Goal: Task Accomplishment & Management: Manage account settings

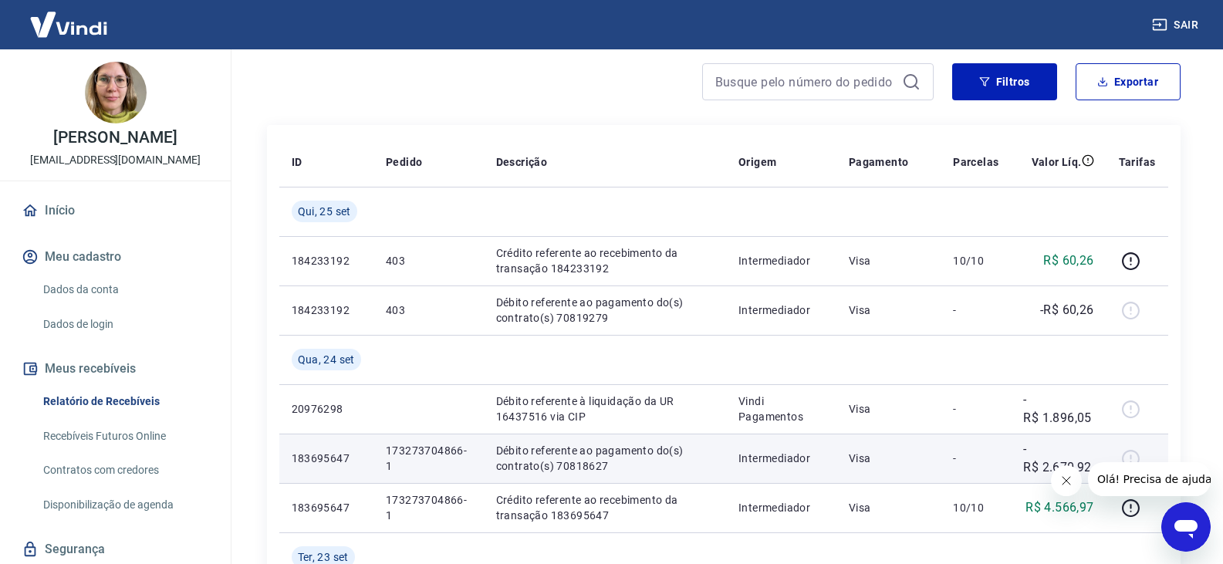
scroll to position [154, 0]
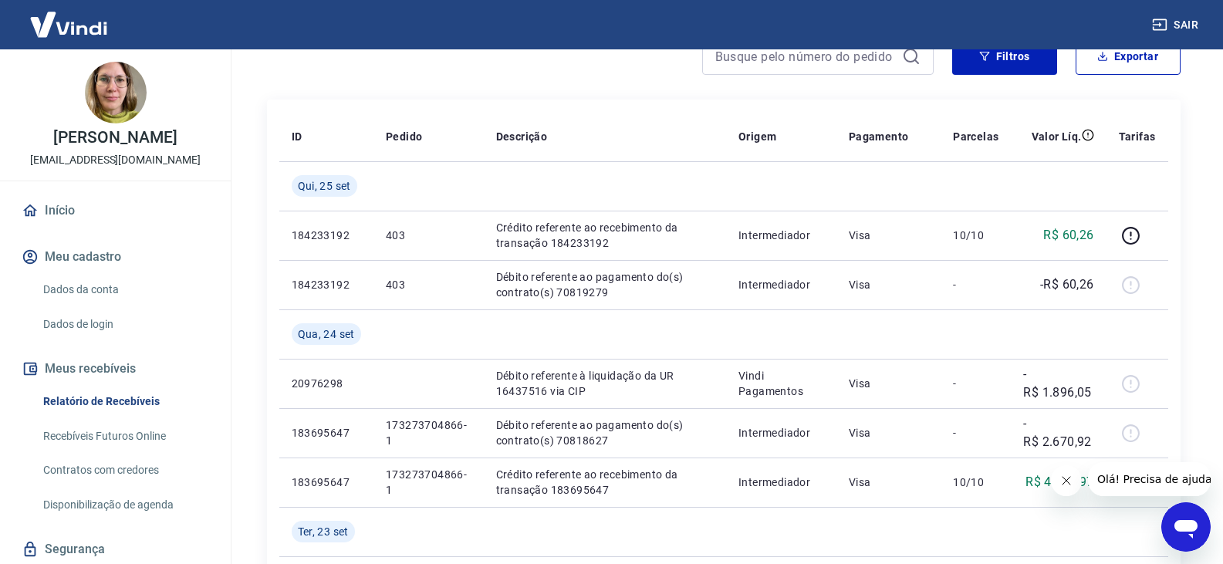
click at [1066, 477] on icon "Fechar mensagem da empresa" at bounding box center [1065, 481] width 12 height 12
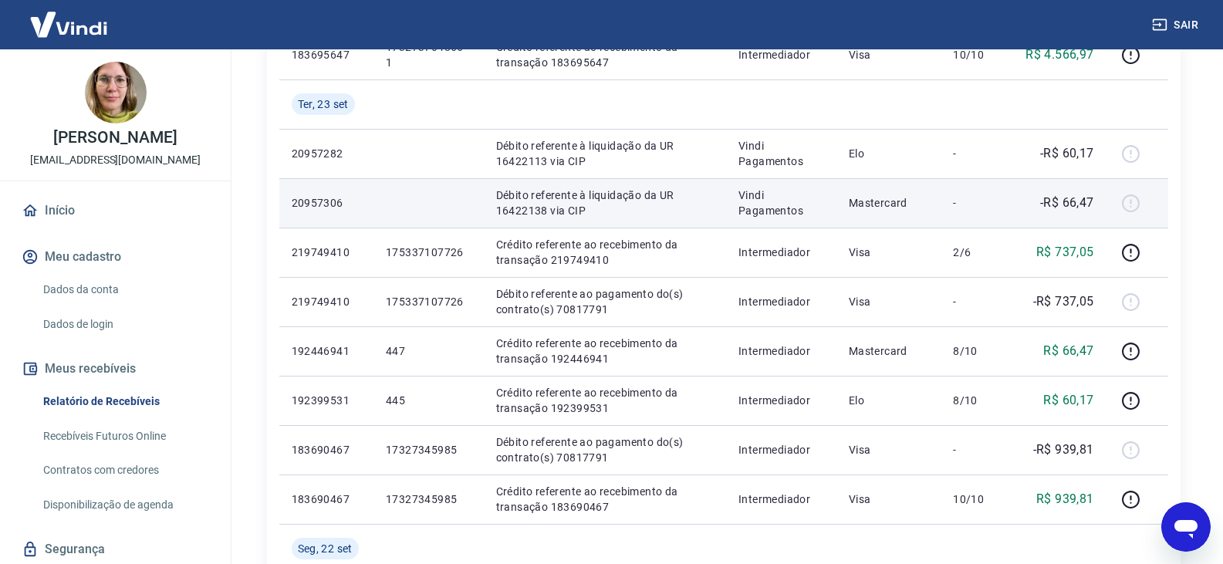
scroll to position [617, 0]
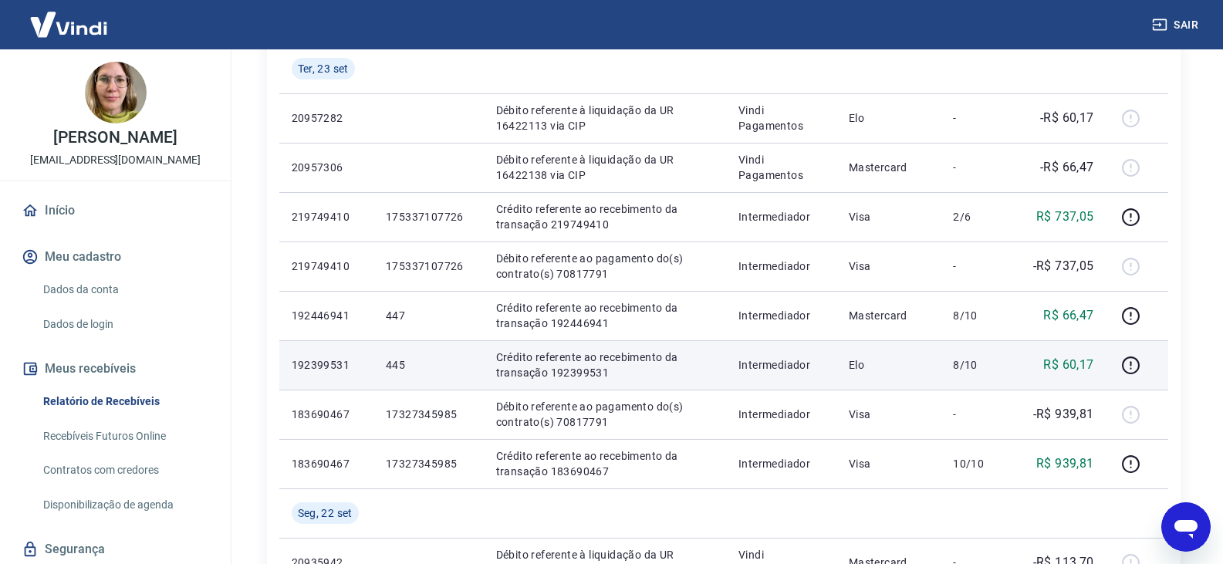
click at [582, 373] on p "Crédito referente ao recebimento da transação 192399531" at bounding box center [605, 365] width 218 height 31
copy p "192399531"
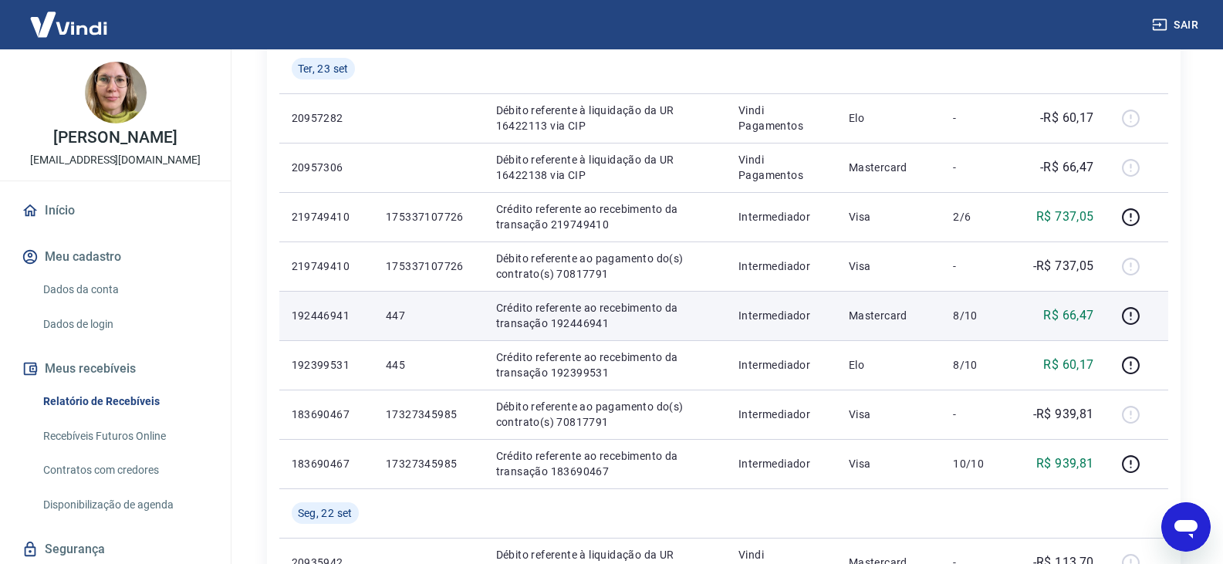
click at [579, 322] on p "Crédito referente ao recebimento da transação 192446941" at bounding box center [605, 315] width 218 height 31
copy p "192446941"
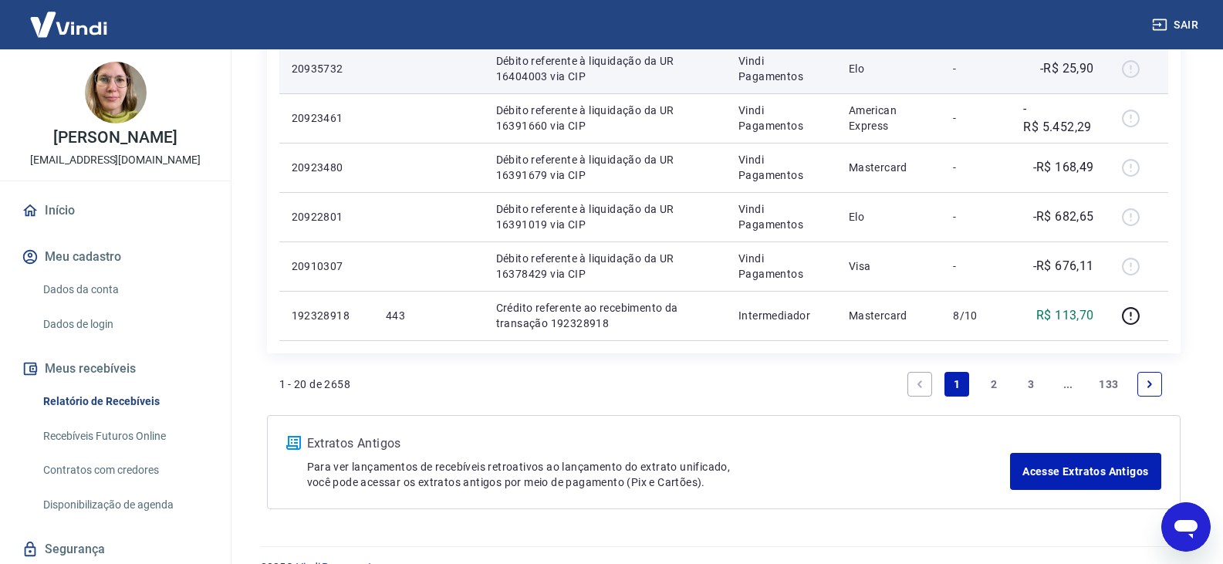
scroll to position [1191, 0]
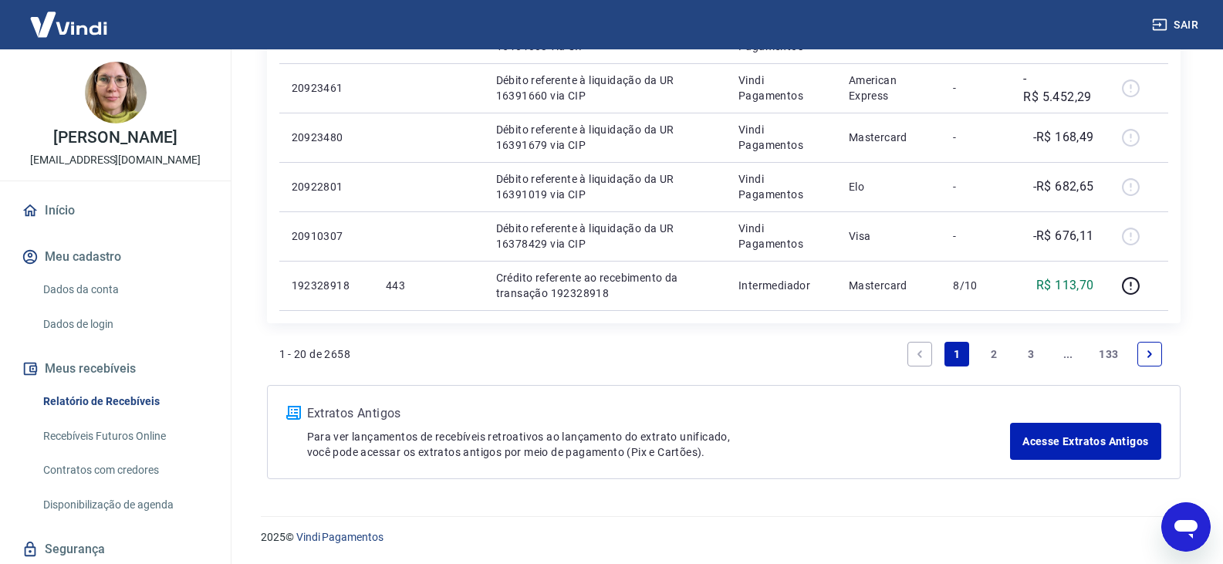
click at [997, 352] on link "2" at bounding box center [993, 354] width 25 height 25
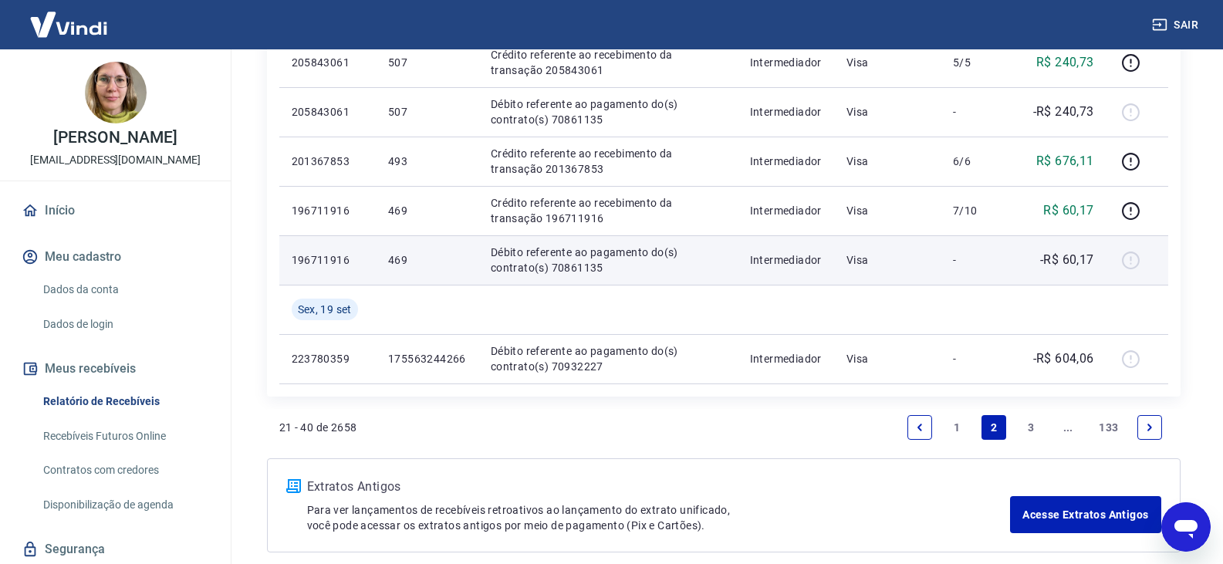
scroll to position [1157, 0]
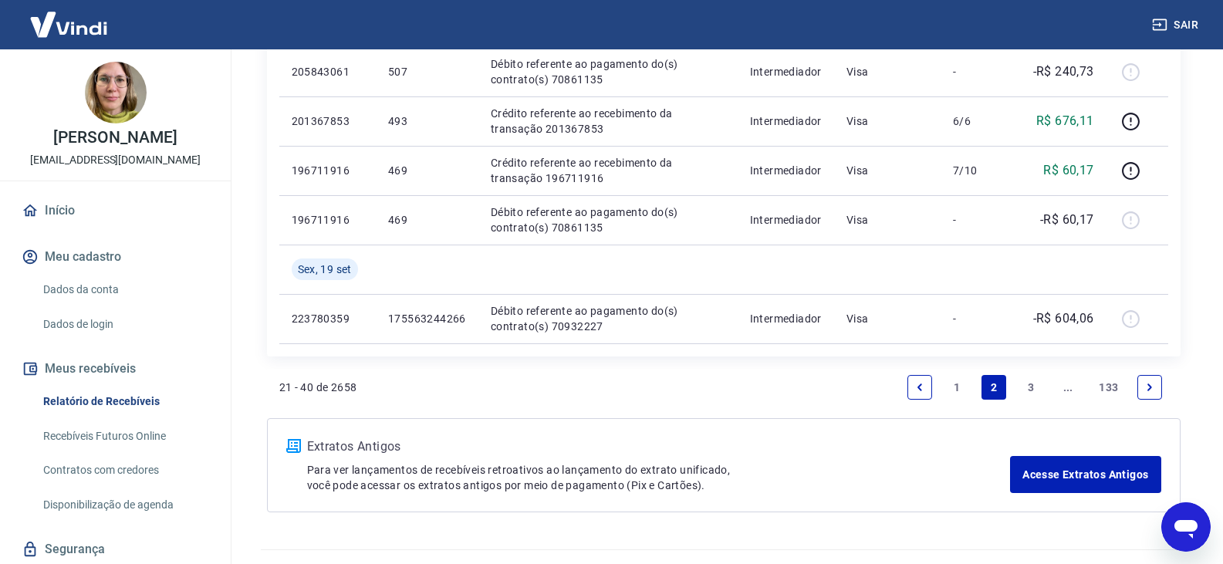
click at [1025, 379] on link "3" at bounding box center [1030, 387] width 25 height 25
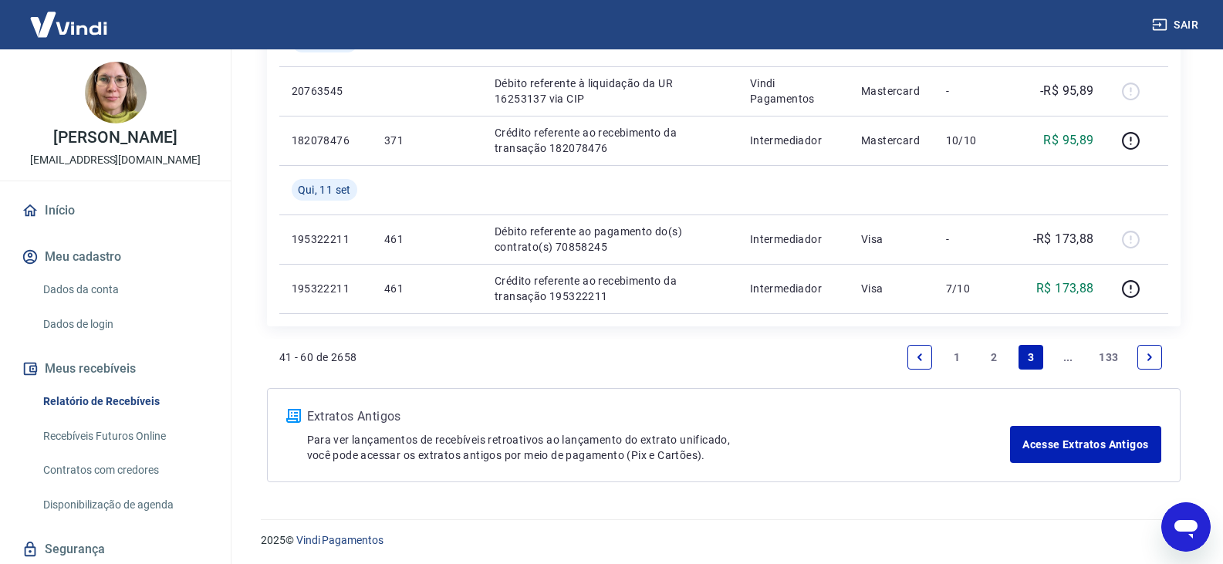
scroll to position [1339, 0]
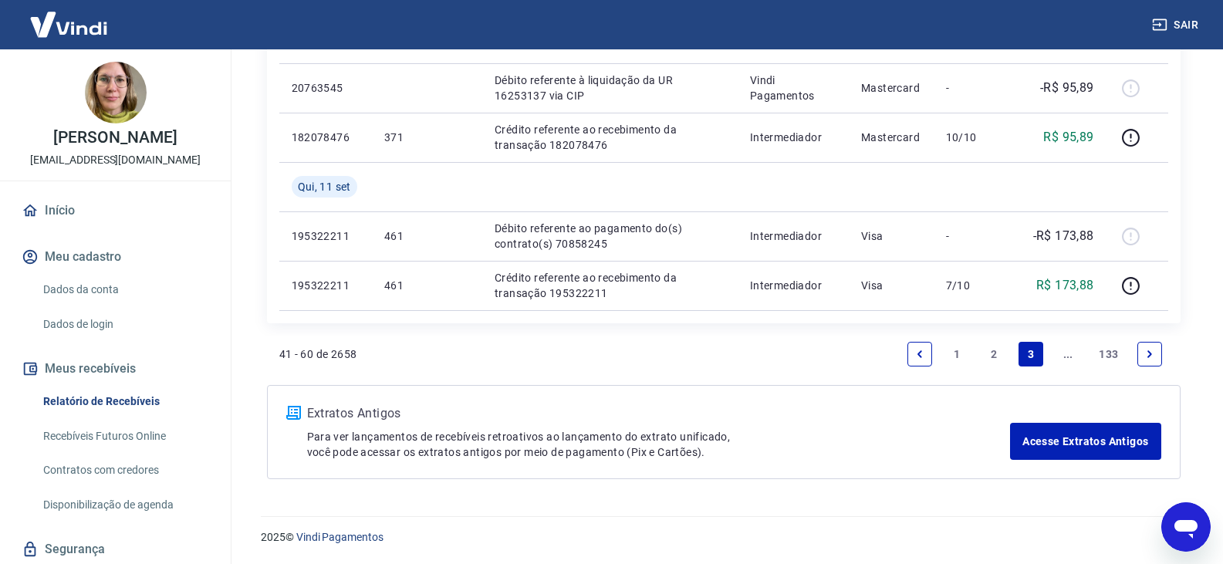
click at [995, 356] on link "2" at bounding box center [993, 354] width 25 height 25
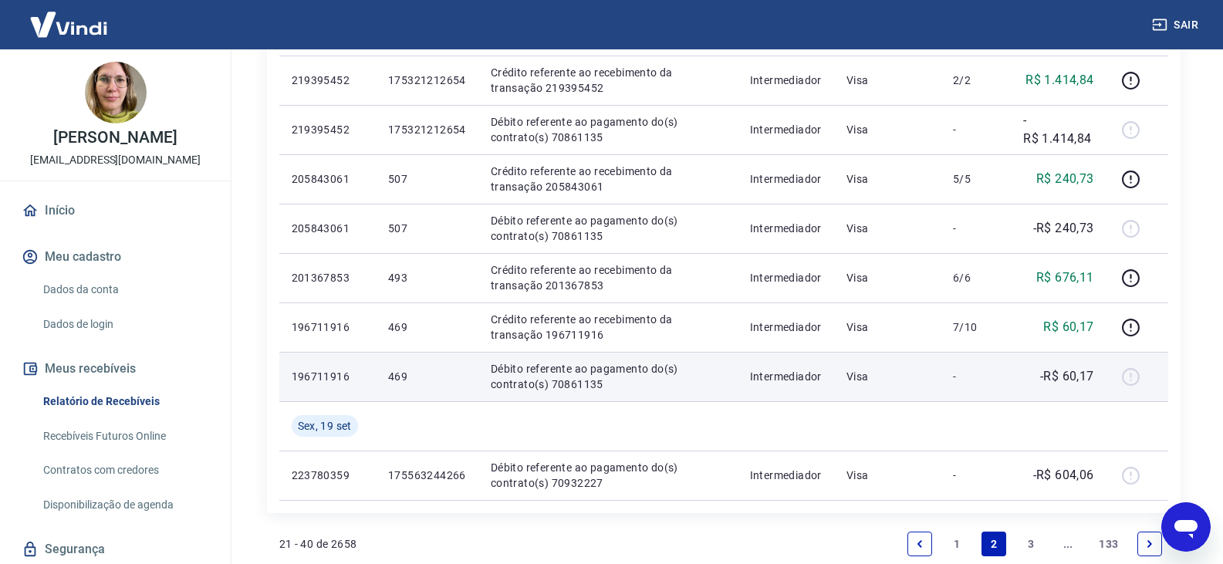
scroll to position [1003, 0]
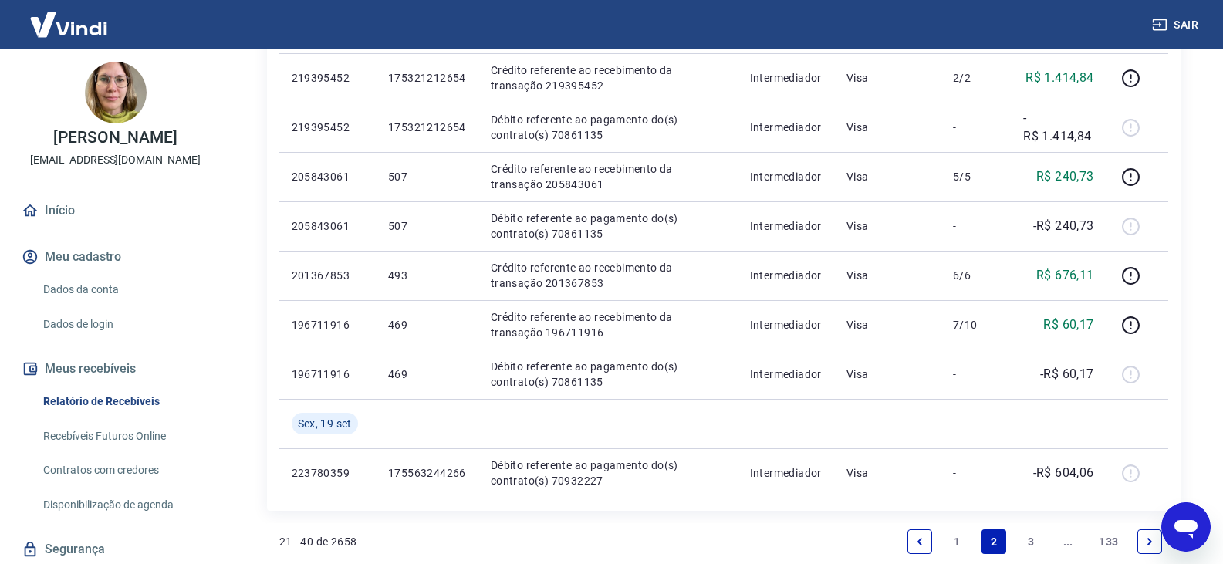
click at [952, 543] on link "1" at bounding box center [956, 541] width 25 height 25
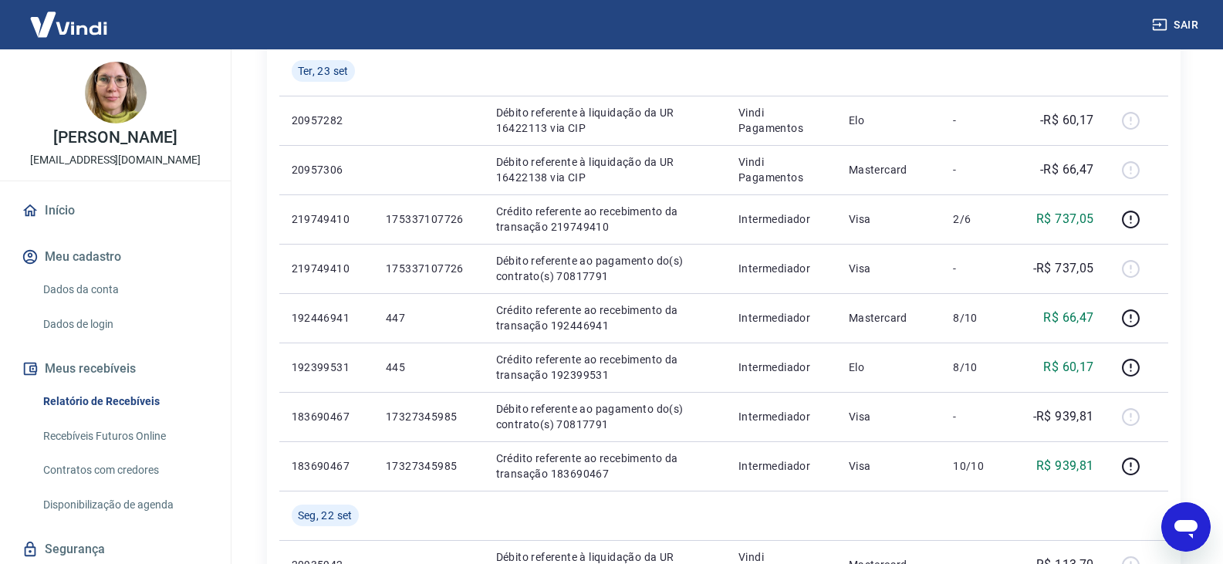
scroll to position [617, 0]
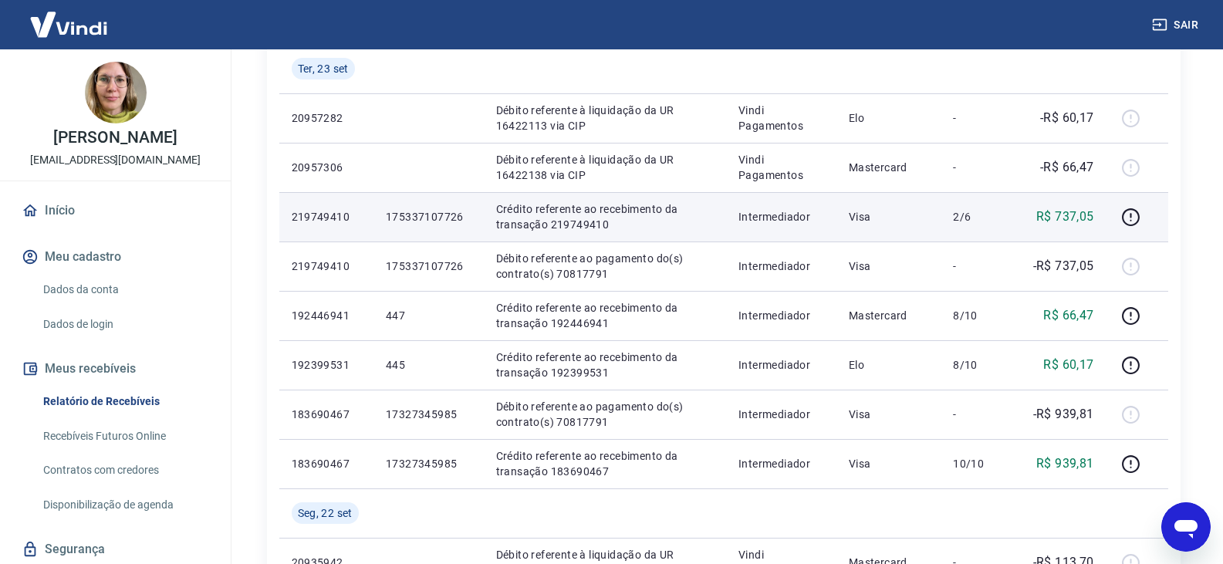
click at [599, 226] on p "Crédito referente ao recebimento da transação 219749410" at bounding box center [605, 216] width 218 height 31
copy p "219749410"
